Goal: Information Seeking & Learning: Understand process/instructions

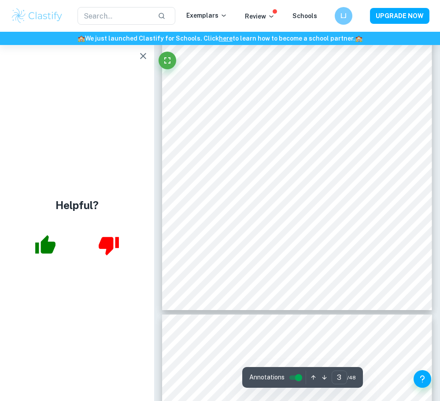
type input "4"
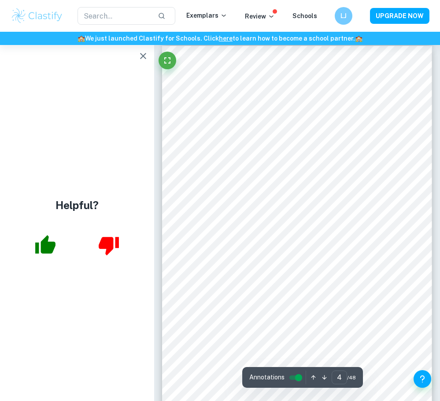
scroll to position [1323, 0]
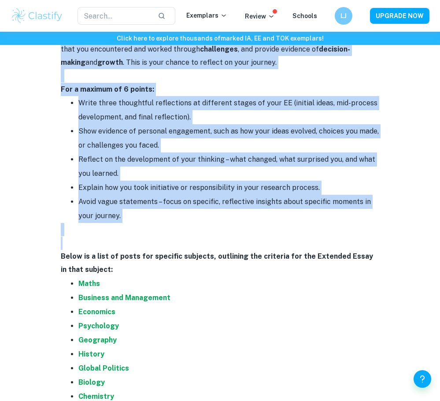
scroll to position [1720, 0]
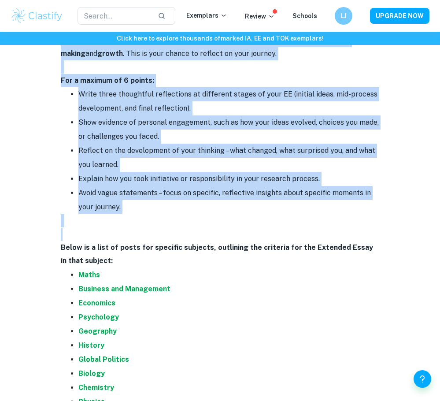
drag, startPoint x: 57, startPoint y: 205, endPoint x: 153, endPoint y: 180, distance: 98.5
copy div "Loremipsu D: Sitam con Adipis – 8 elitse Doe temp in utla etdolorem aliq en adm…"
click at [103, 144] on li "Reflect on the development of your thinking – what changed, what surprised you,…" at bounding box center [228, 158] width 301 height 28
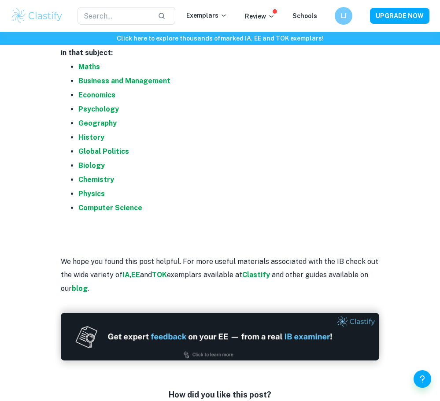
scroll to position [1786, 0]
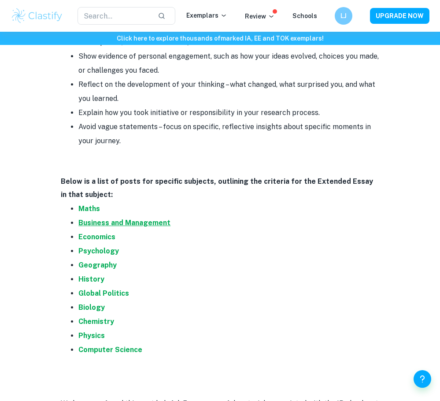
click at [114, 219] on strong "Business and Management" at bounding box center [124, 223] width 92 height 8
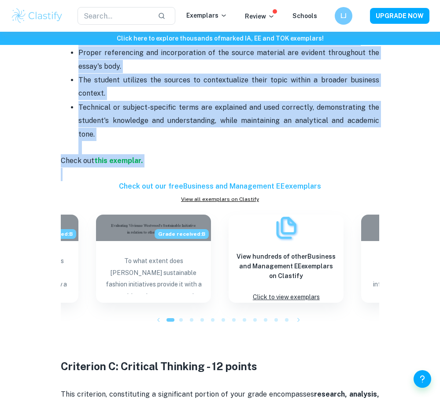
scroll to position [926, 0]
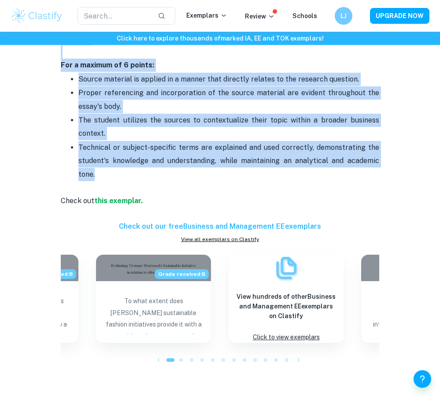
drag, startPoint x: 56, startPoint y: 73, endPoint x: 393, endPoint y: 132, distance: 342.4
click at [393, 132] on div "Business and Management EE Criteria and Checklist By [PERSON_NAME] • [DATE] Get…" at bounding box center [220, 287] width 419 height 2290
copy div "Loremipsu D: Sitam con adipis - 7 elitse Doe temp incidid ut labo etdolorem ali…"
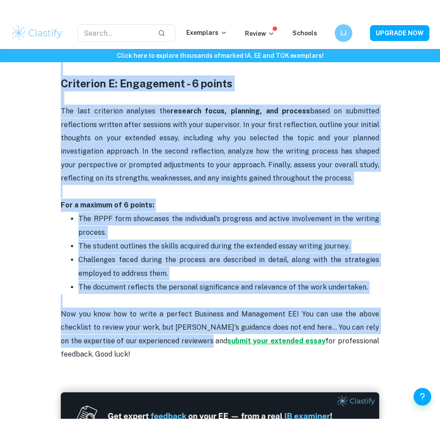
scroll to position [1918, 0]
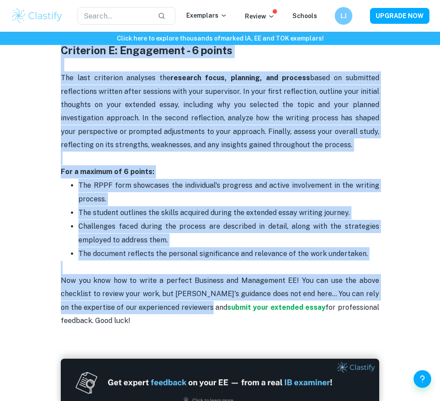
drag, startPoint x: 58, startPoint y: 160, endPoint x: 216, endPoint y: 268, distance: 190.4
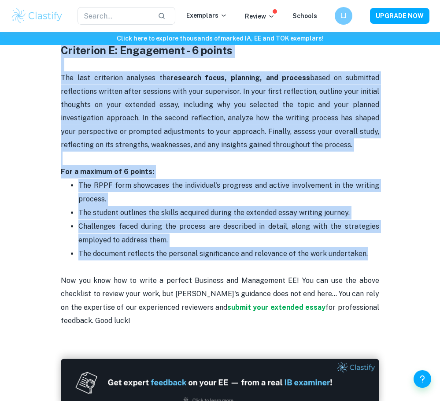
click at [364, 247] on p "The document reflects the personal significance and relevance of the work under…" at bounding box center [228, 253] width 301 height 13
copy div "Loremipsu D: Sitametc Adipisci - 24 elitse Doei temporinc, utlaboreetdo m aliqu…"
click at [71, 88] on p "The last criterion analyses the research focus, planning, and process based on …" at bounding box center [220, 124] width 318 height 107
